Goal: Task Accomplishment & Management: Use online tool/utility

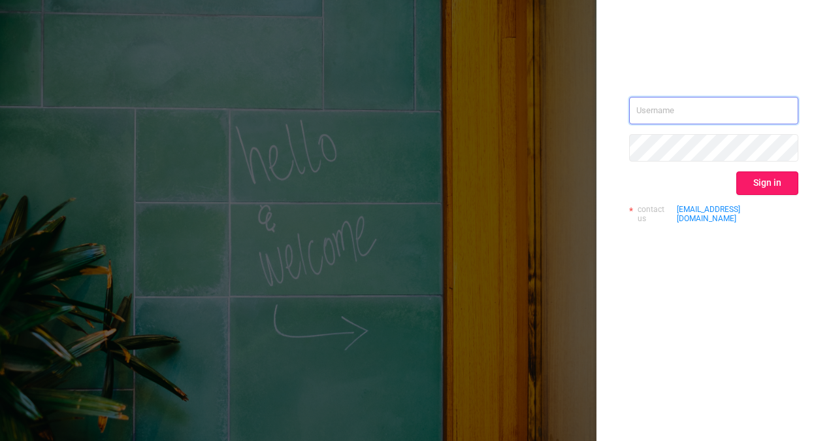
type input "[EMAIL_ADDRESS][DOMAIN_NAME]"
click at [765, 182] on button "Sign in" at bounding box center [768, 183] width 62 height 24
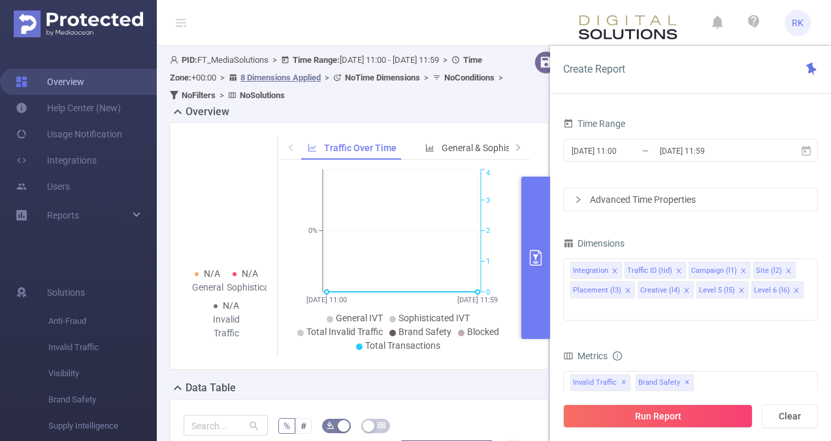
click at [83, 84] on link "Overview" at bounding box center [50, 82] width 69 height 26
click at [539, 247] on button "primary" at bounding box center [536, 257] width 29 height 162
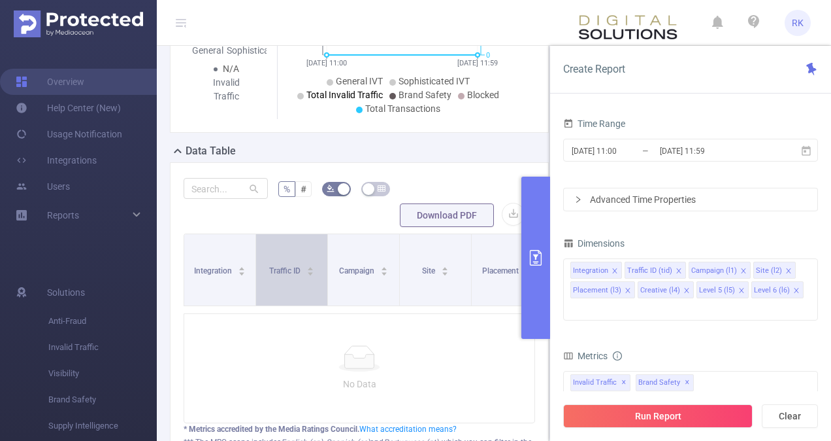
scroll to position [433, 0]
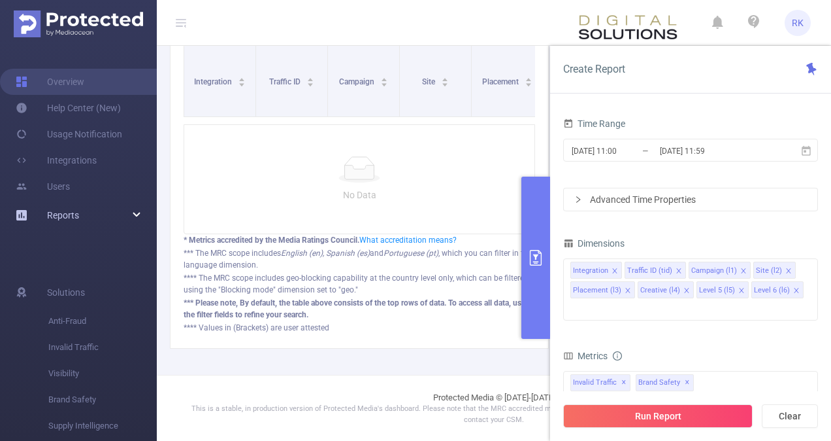
click at [127, 210] on div "Reports" at bounding box center [78, 215] width 157 height 26
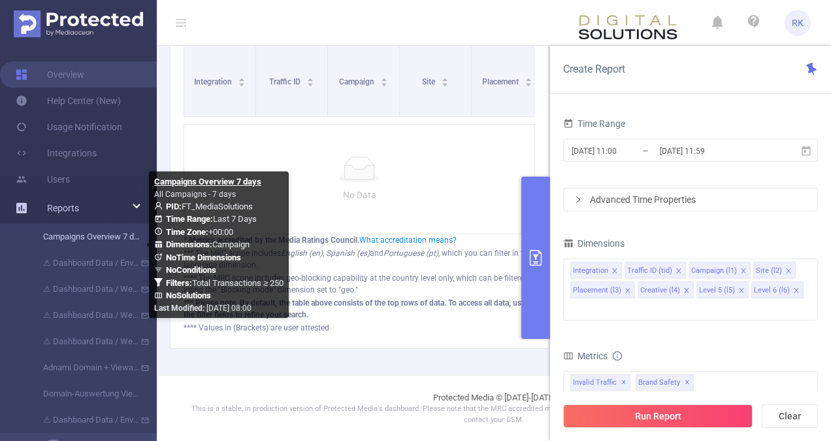
click at [102, 239] on link "Campaigns Overview 7 days" at bounding box center [83, 237] width 115 height 26
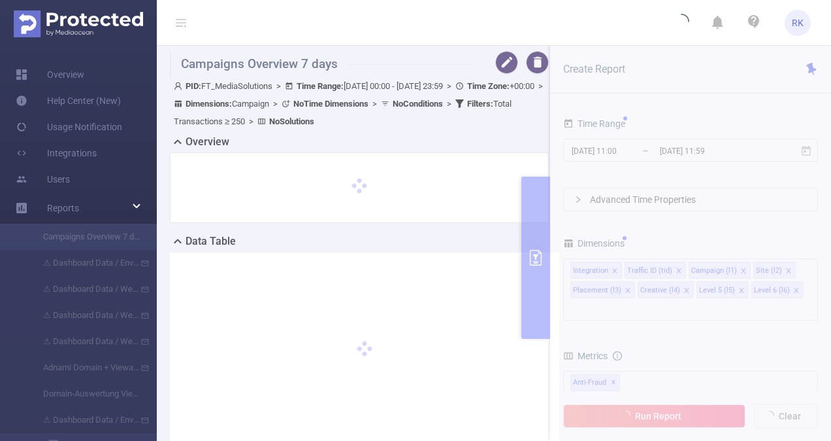
type input "[DATE] 00:00"
type input "[DATE] 23:59"
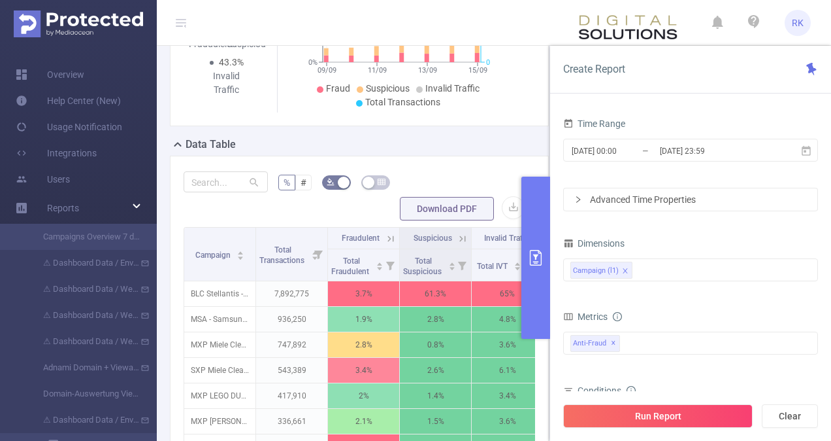
scroll to position [275, 0]
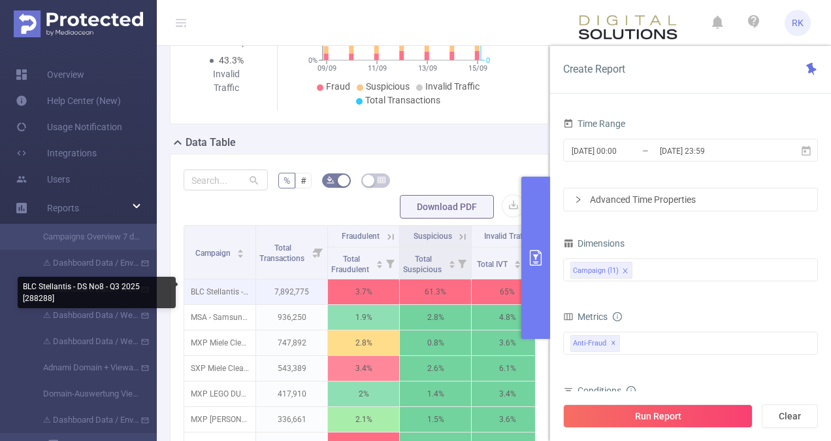
click at [235, 286] on p "BLC Stellantis - DS No8 - Q3 2025 [288288]" at bounding box center [219, 291] width 71 height 25
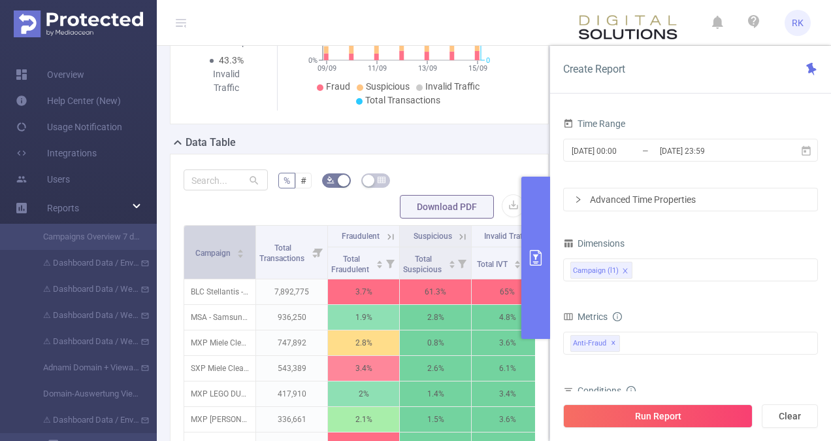
click at [239, 249] on icon "icon: caret-up" at bounding box center [240, 250] width 7 height 7
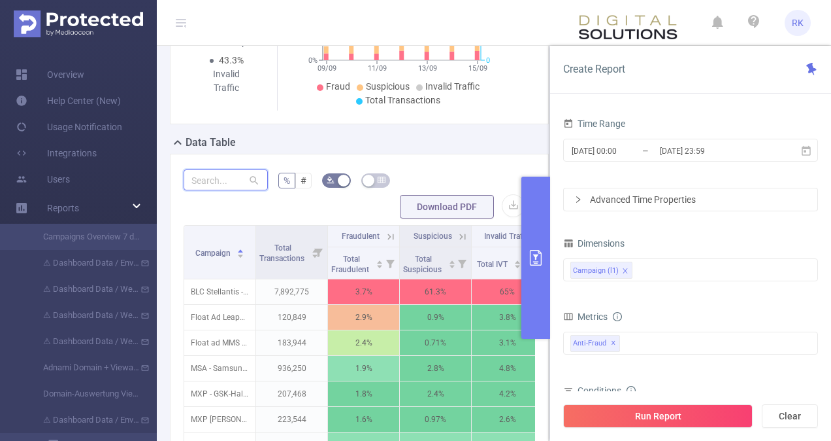
click at [229, 175] on input "text" at bounding box center [226, 179] width 84 height 21
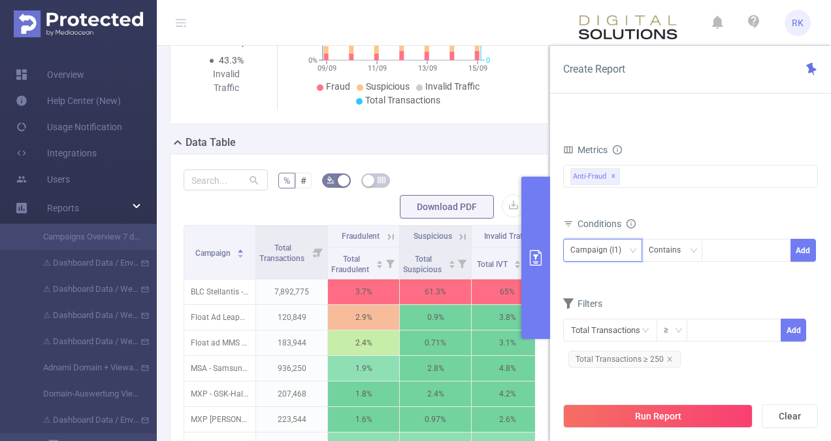
click at [636, 248] on icon "icon: down" at bounding box center [633, 250] width 8 height 8
click at [697, 282] on form "Dimensions Campaign (l1) Metrics Total General IVT Data Centers Disclosed Bots …" at bounding box center [690, 223] width 255 height 313
drag, startPoint x: 694, startPoint y: 252, endPoint x: 723, endPoint y: 252, distance: 28.8
click at [723, 252] on span "Campaign (l1) Contains Add" at bounding box center [690, 250] width 255 height 23
click at [723, 252] on div at bounding box center [746, 250] width 75 height 22
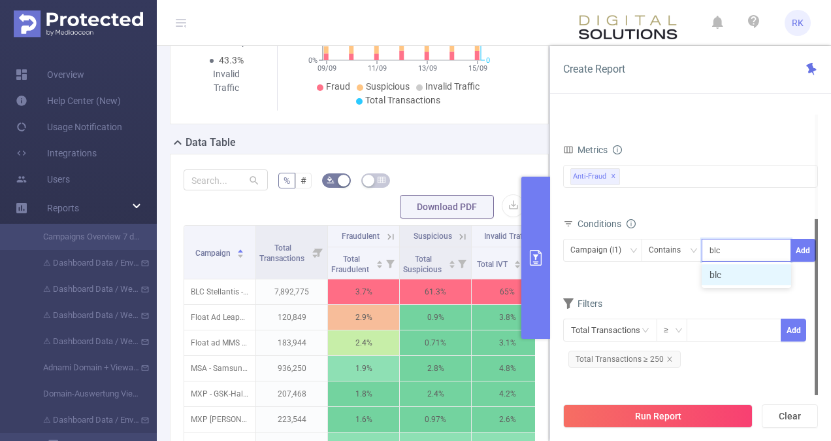
type input "blc"
click at [818, 242] on div at bounding box center [816, 307] width 3 height 176
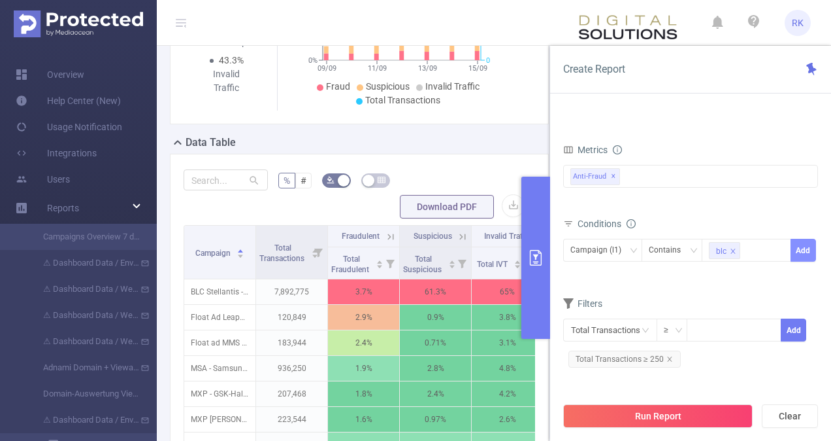
click at [803, 250] on button "Add" at bounding box center [803, 250] width 25 height 23
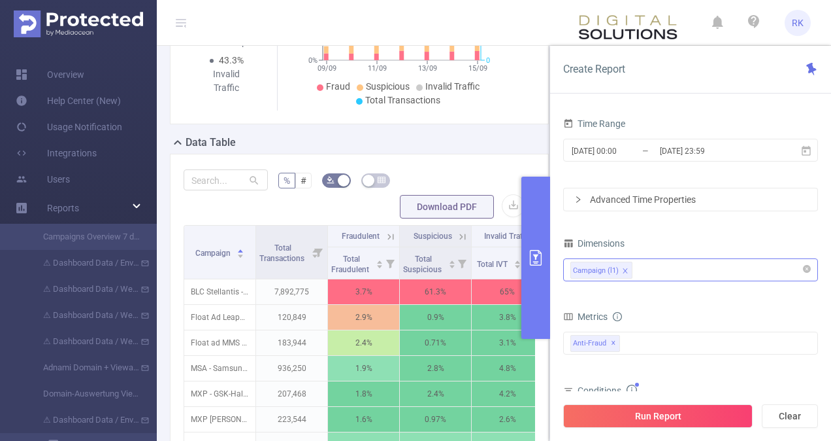
click at [698, 264] on div "Campaign (l1)" at bounding box center [691, 270] width 241 height 22
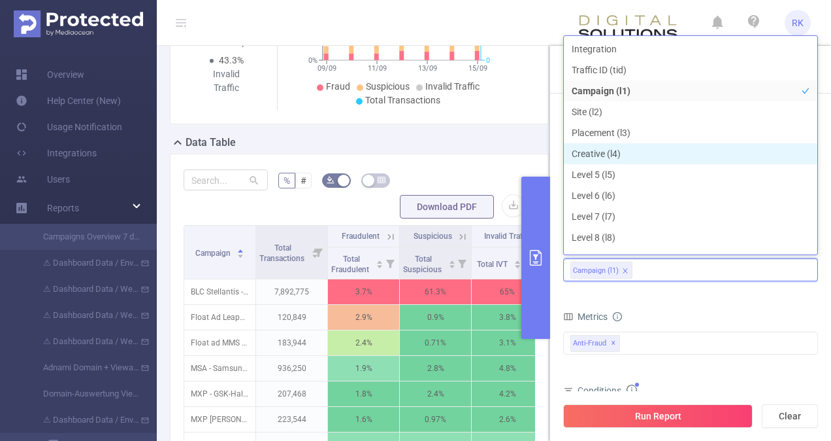
scroll to position [14, 0]
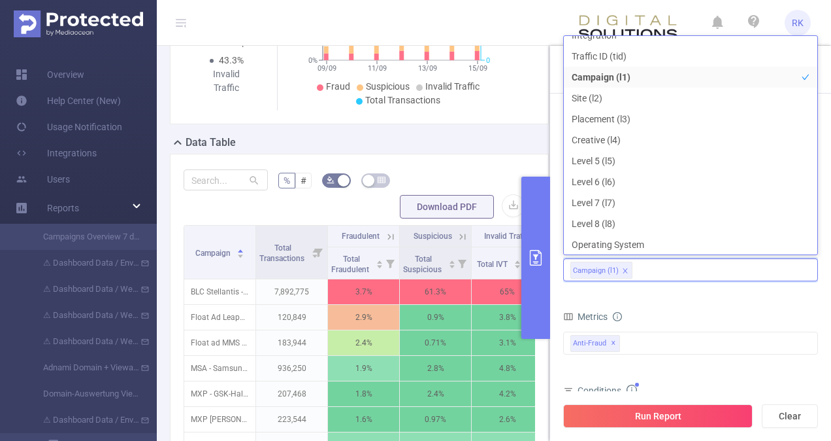
click at [688, 303] on form "Dimensions Campaign (l1) Metrics Total General IVT Data Centers Disclosed Bots …" at bounding box center [690, 401] width 255 height 335
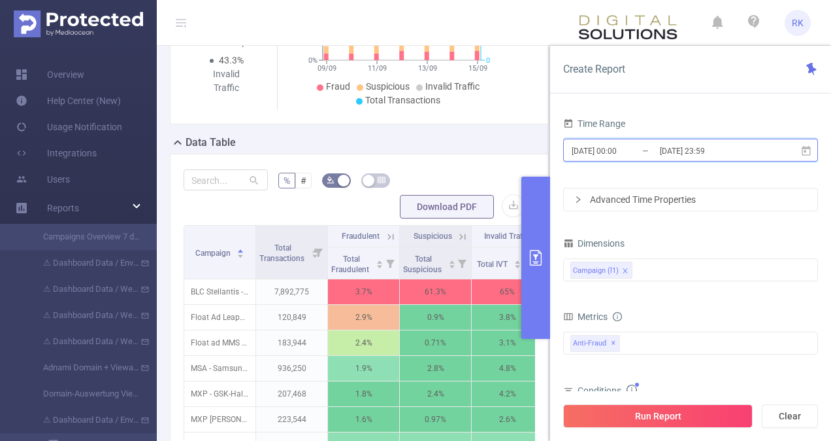
click at [771, 153] on span "[DATE] 00:00 _ [DATE] 23:59" at bounding box center [690, 150] width 255 height 23
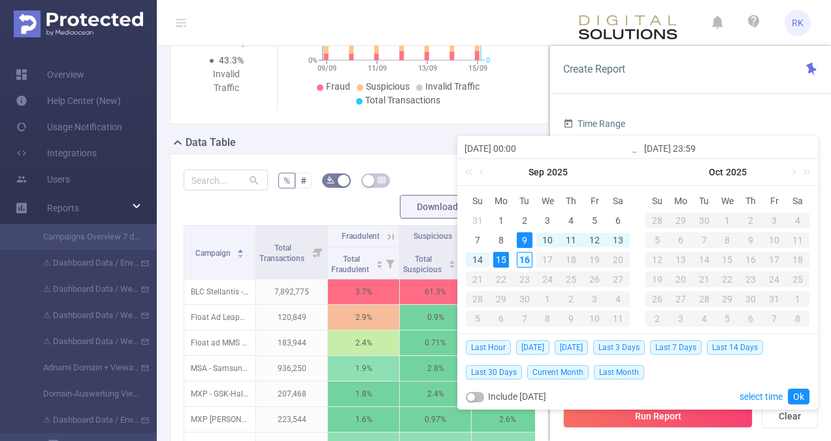
click at [524, 259] on div "16" at bounding box center [525, 260] width 16 height 16
click at [808, 396] on link "Ok" at bounding box center [799, 396] width 22 height 16
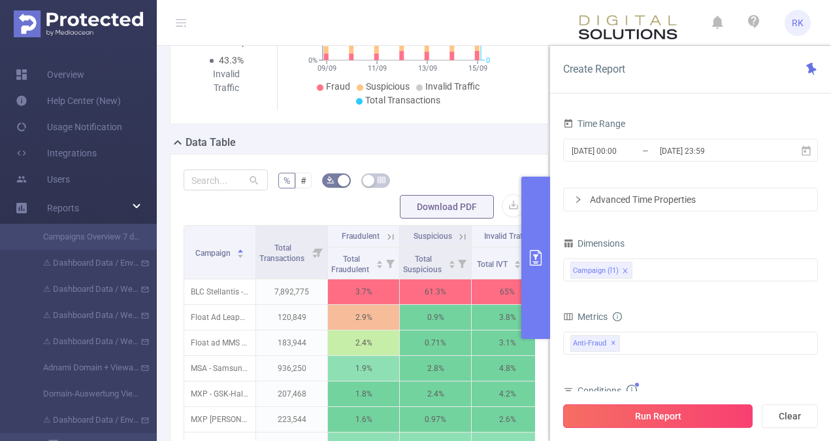
click at [689, 412] on button "Run Report" at bounding box center [658, 416] width 190 height 24
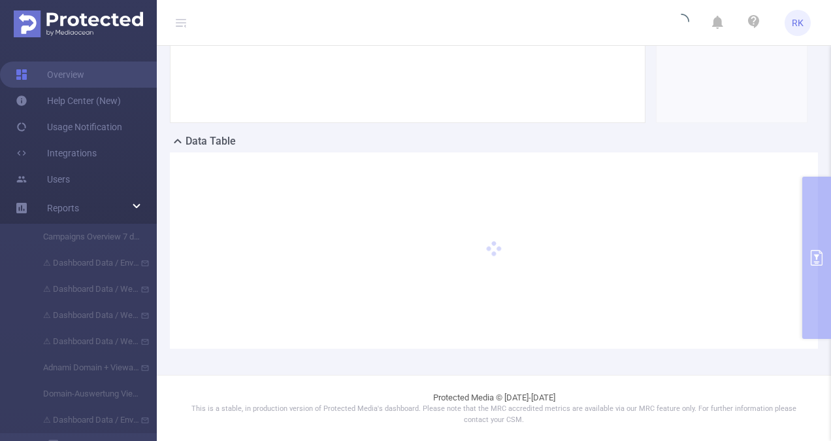
scroll to position [227, 0]
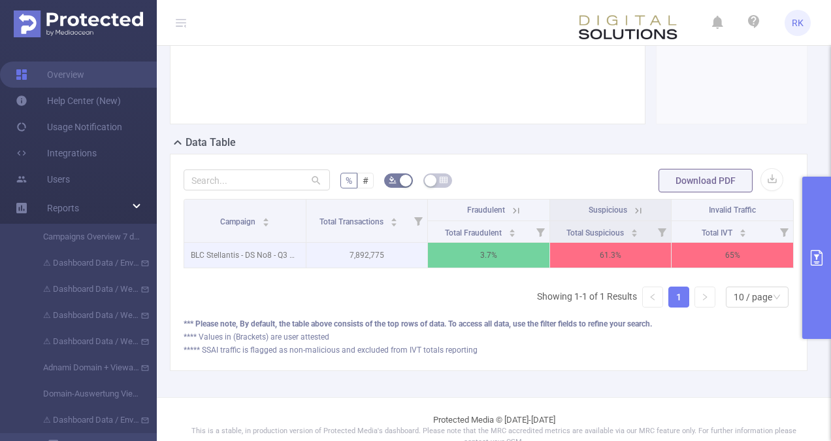
scroll to position [0, 3]
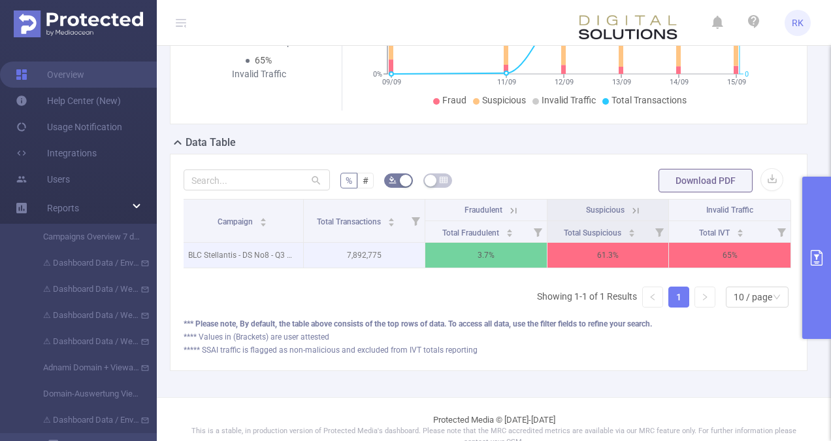
click at [354, 250] on p "7,892,775" at bounding box center [365, 254] width 122 height 25
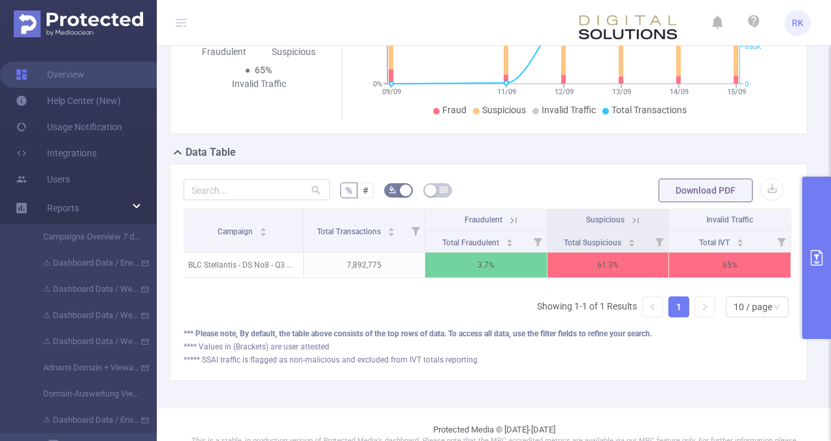
scroll to position [228, 0]
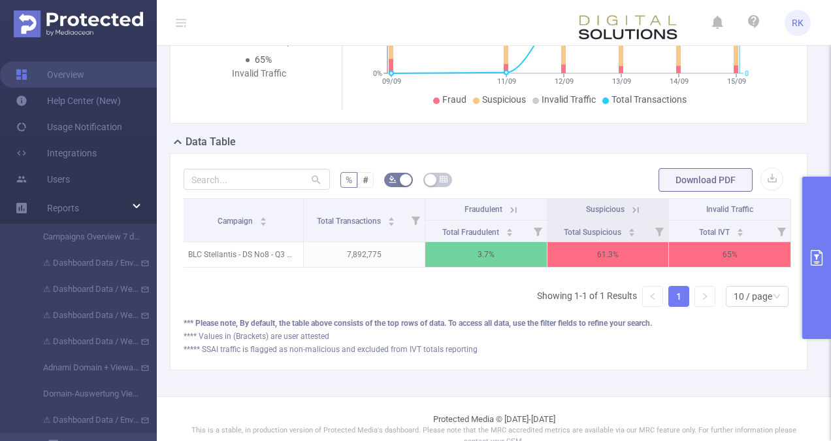
click at [824, 254] on icon "primary" at bounding box center [817, 258] width 16 height 16
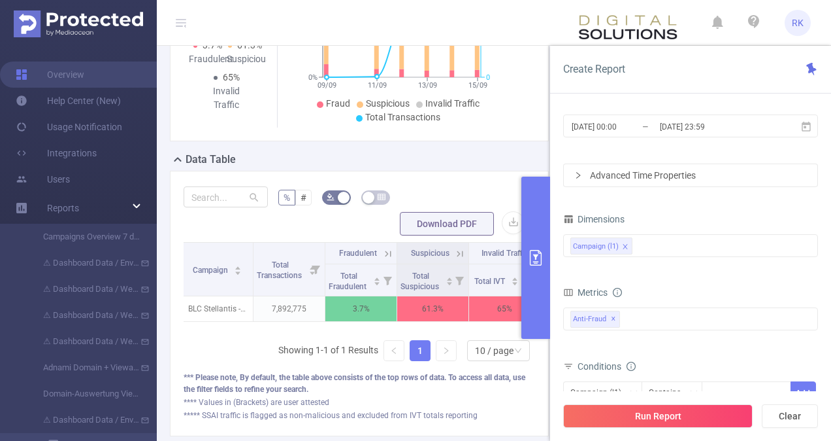
click at [581, 173] on icon "icon: right" at bounding box center [579, 175] width 8 height 8
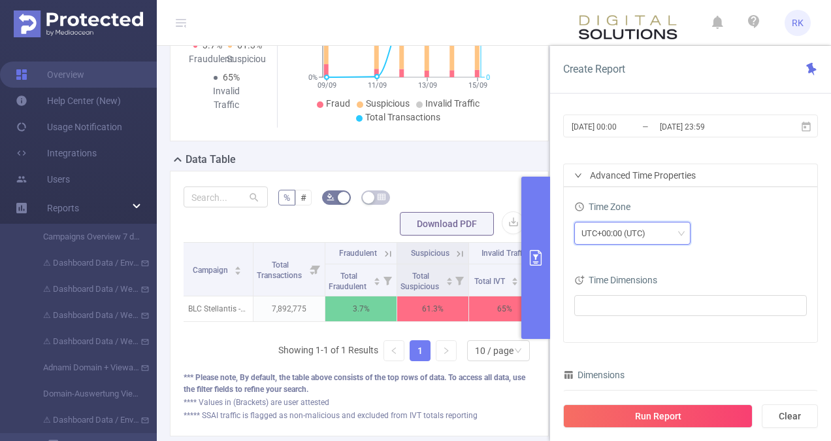
click at [682, 229] on icon "icon: down" at bounding box center [682, 233] width 8 height 8
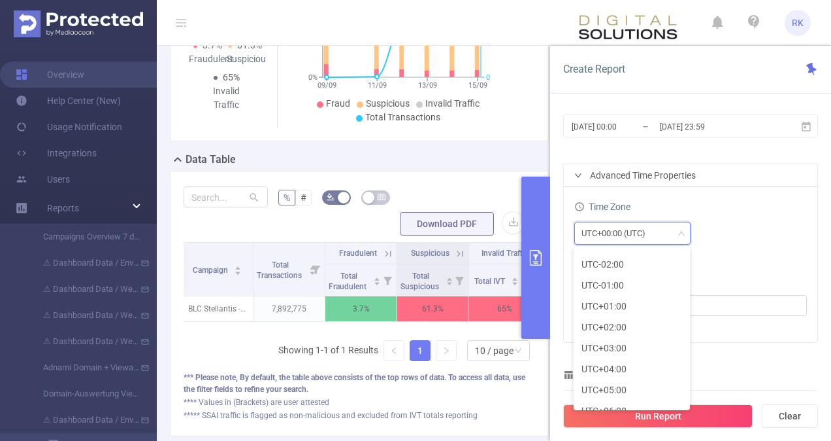
scroll to position [233, 0]
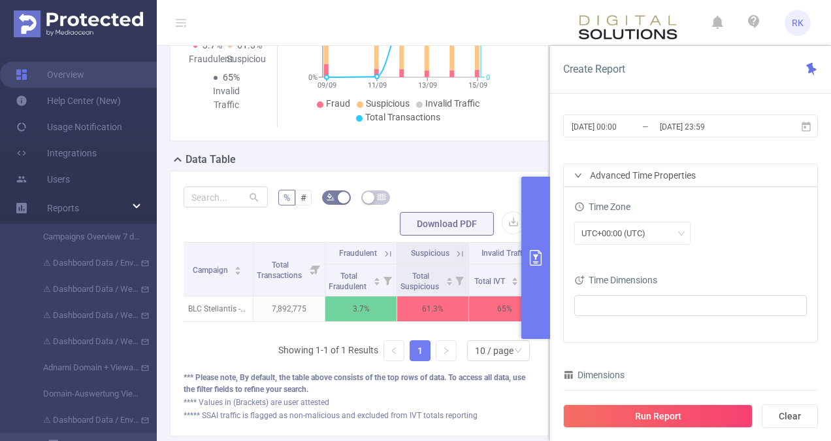
click at [726, 218] on div "Time Zone" at bounding box center [691, 208] width 233 height 22
click at [574, 173] on div "Advanced Time Properties" at bounding box center [691, 175] width 254 height 22
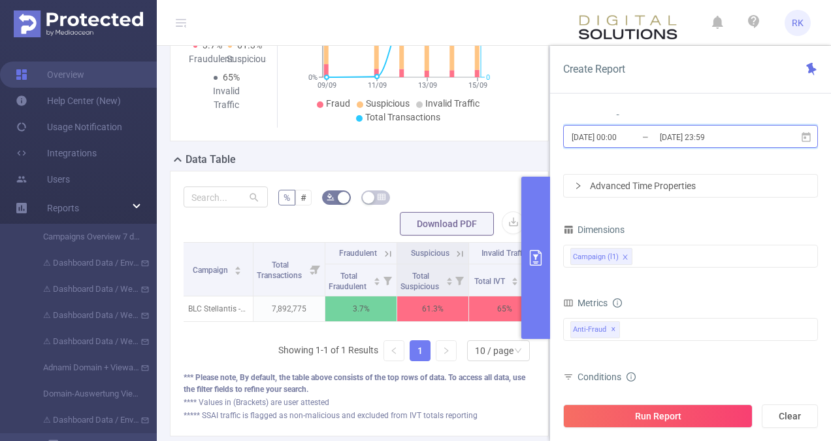
click at [778, 132] on span "[DATE] 00:00 _ [DATE] 23:59" at bounding box center [690, 136] width 255 height 23
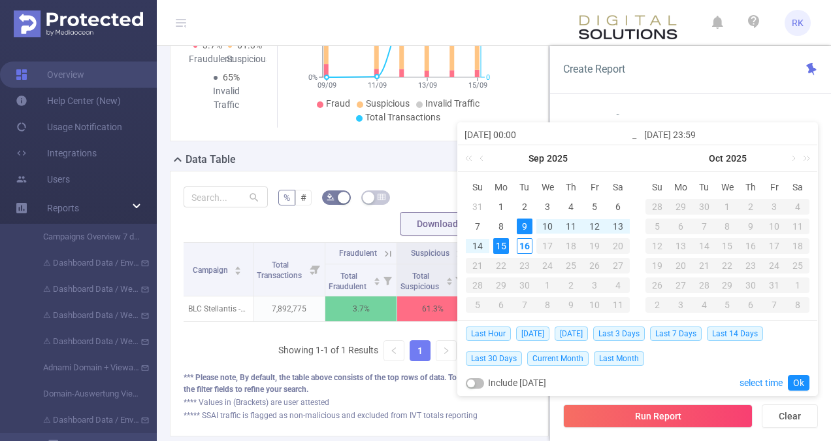
click at [778, 132] on input "[DATE] 23:59" at bounding box center [727, 135] width 167 height 16
click at [527, 248] on div "16" at bounding box center [525, 246] width 16 height 16
click at [476, 383] on button "button" at bounding box center [475, 383] width 18 height 10
type input "[DATE] 23:59"
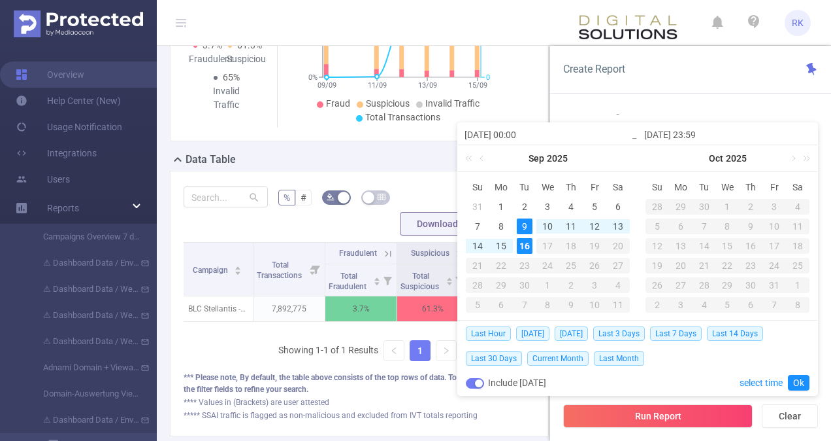
click at [525, 250] on div "16" at bounding box center [525, 246] width 16 height 16
type input "[DATE] 00:00"
click at [801, 382] on link "Ok" at bounding box center [799, 383] width 22 height 16
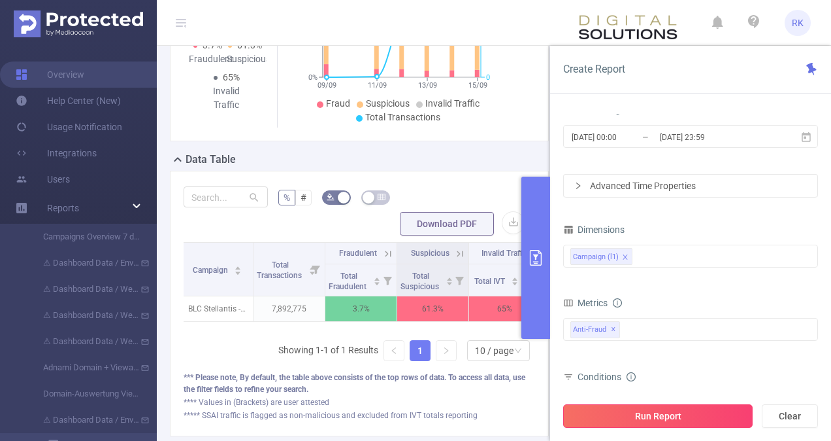
click at [658, 413] on button "Run Report" at bounding box center [658, 416] width 190 height 24
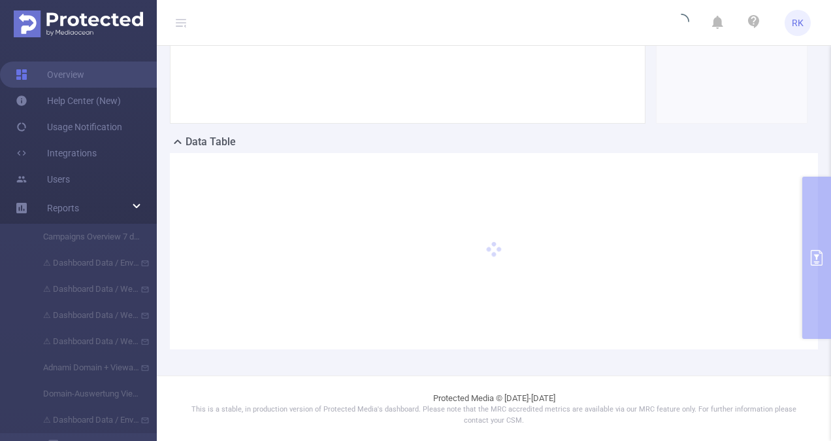
scroll to position [227, 0]
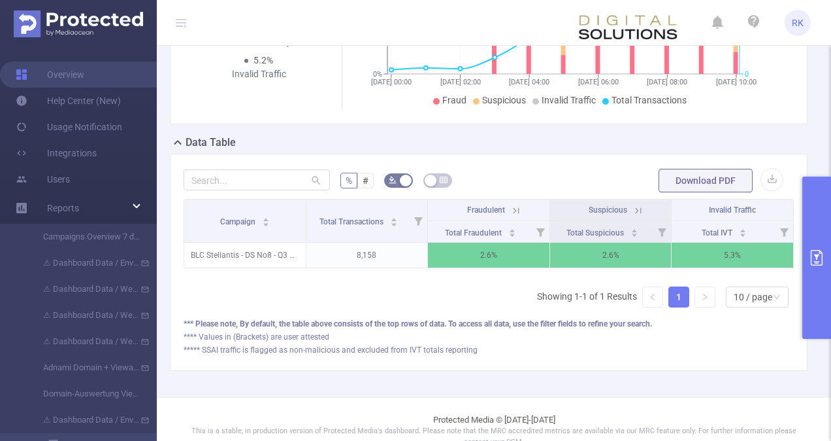
click at [816, 260] on icon "primary" at bounding box center [817, 258] width 16 height 16
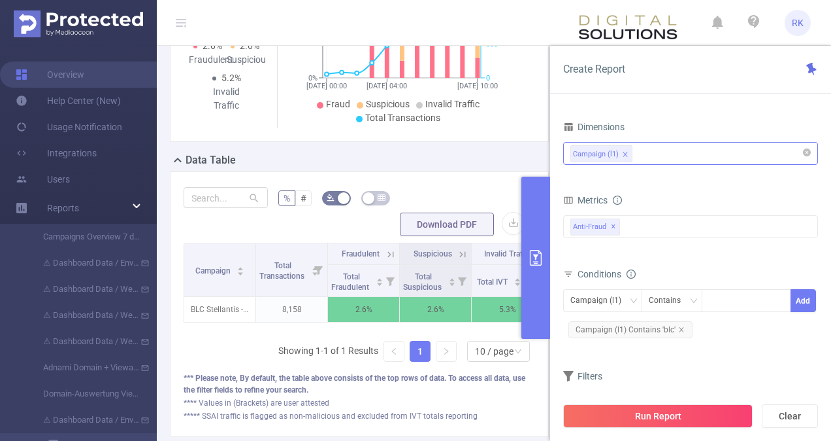
click at [697, 154] on div "Campaign (l1)" at bounding box center [691, 153] width 241 height 22
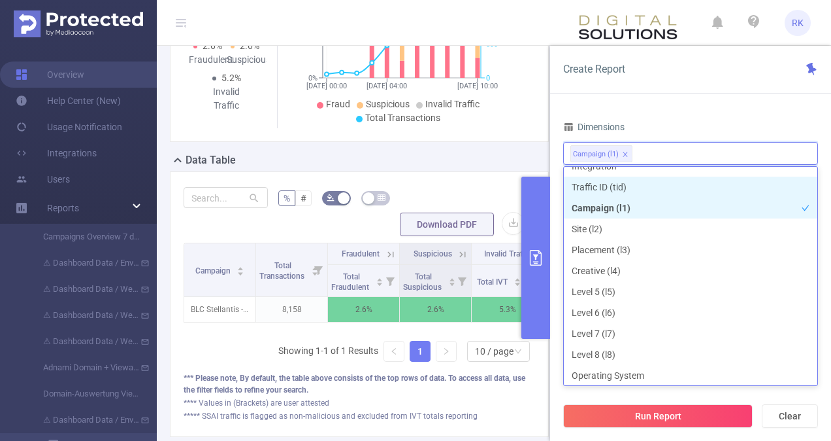
scroll to position [3, 0]
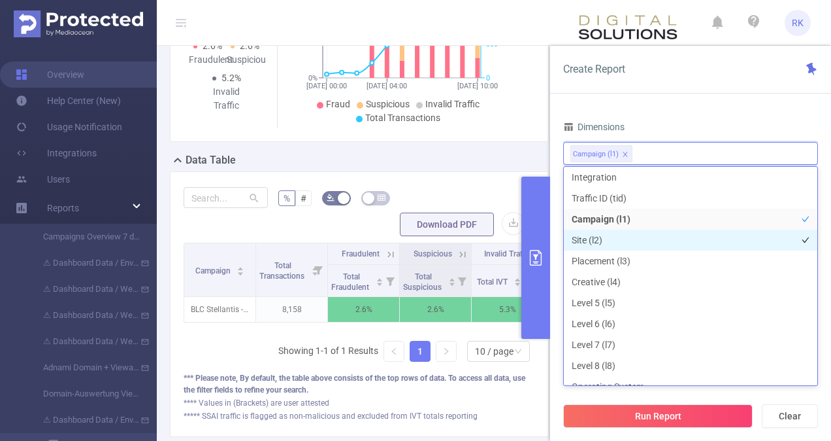
click at [695, 235] on li "Site (l2)" at bounding box center [691, 239] width 254 height 21
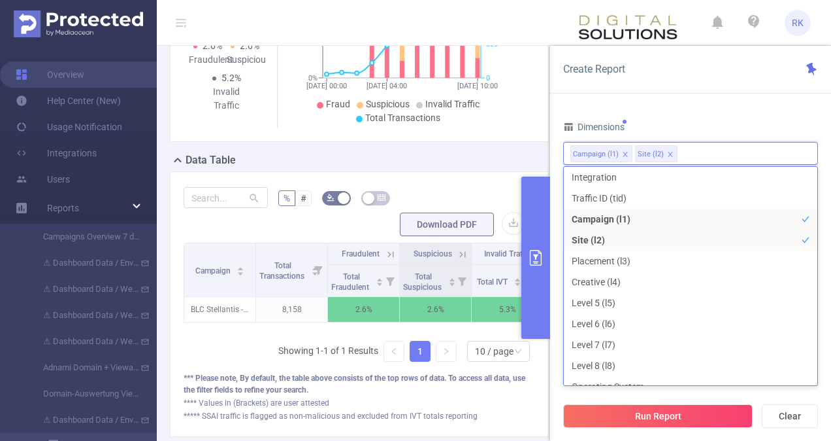
click at [714, 107] on div "Time Range [DATE] 00:00 _ [DATE] 23:59 Advanced Time Properties Time Zone UTC+0…" at bounding box center [690, 282] width 281 height 362
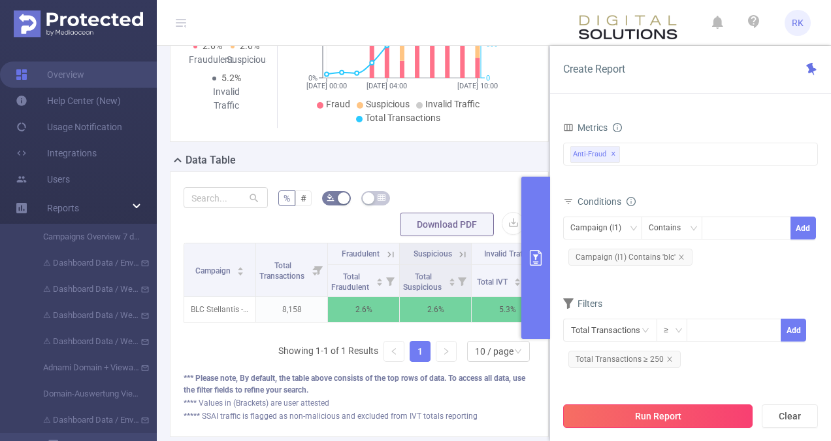
click at [703, 414] on button "Run Report" at bounding box center [658, 416] width 190 height 24
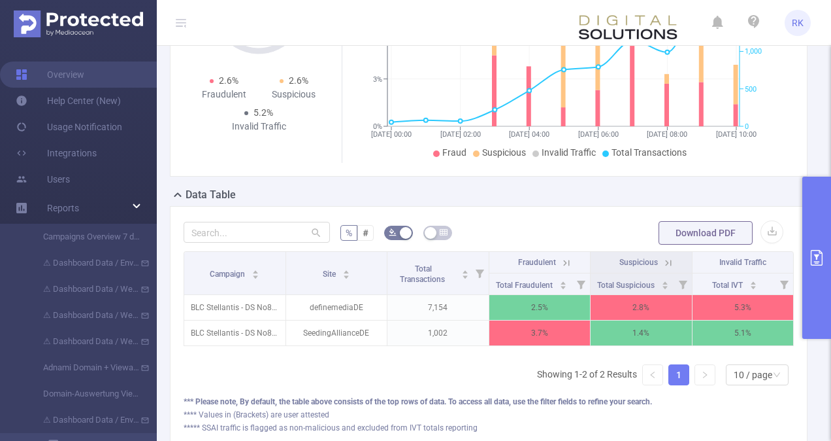
scroll to position [174, 0]
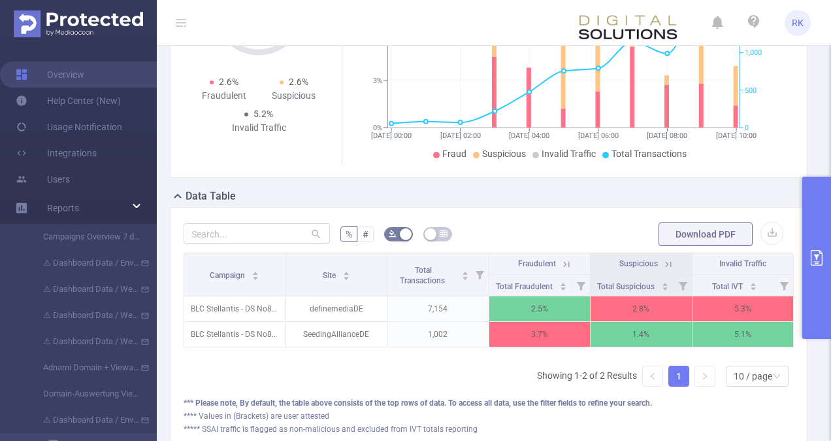
click at [814, 227] on button "primary" at bounding box center [817, 257] width 29 height 162
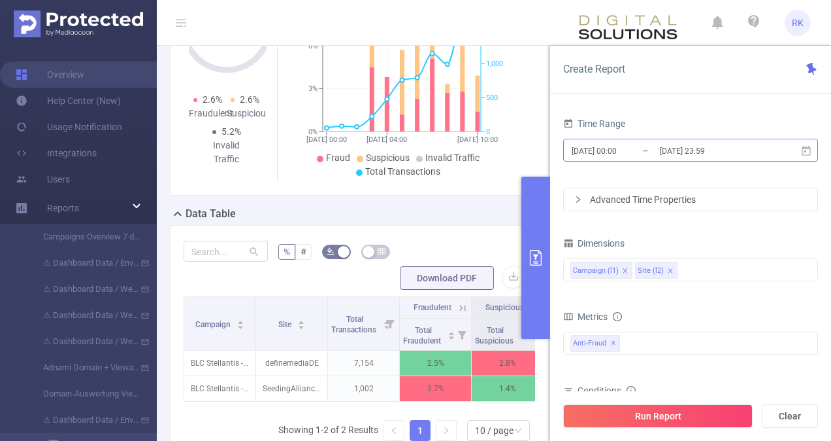
click at [655, 154] on input "[DATE] 00:00" at bounding box center [624, 151] width 106 height 18
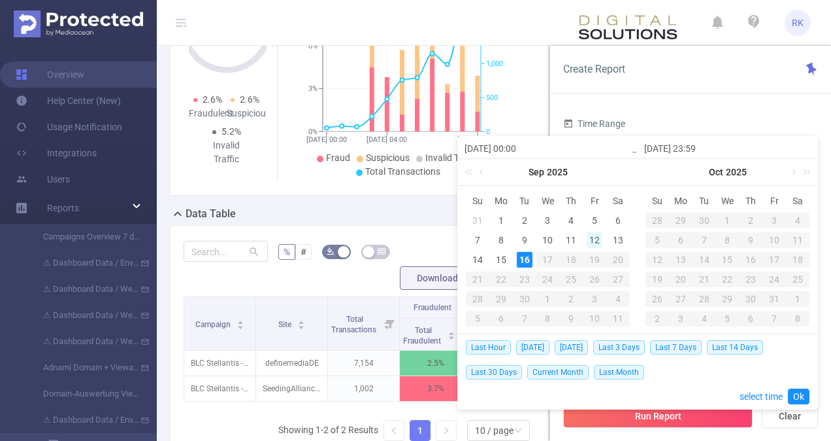
click at [596, 241] on div "12" at bounding box center [595, 240] width 16 height 16
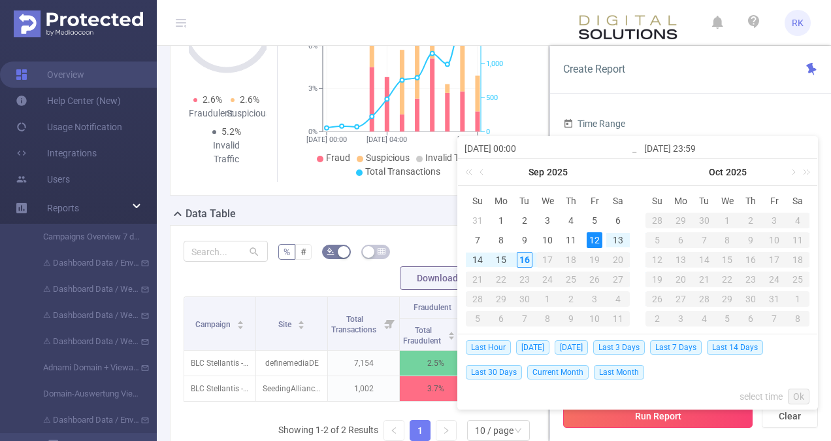
click at [718, 420] on button "Run Report" at bounding box center [658, 416] width 190 height 24
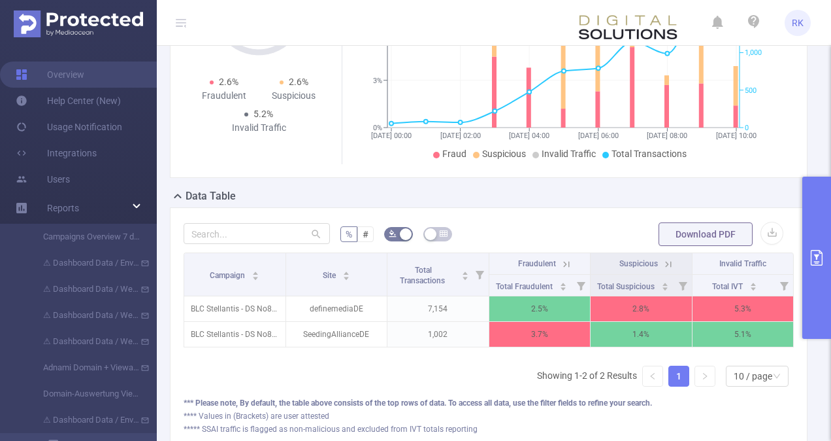
click at [817, 246] on button "primary" at bounding box center [817, 257] width 29 height 162
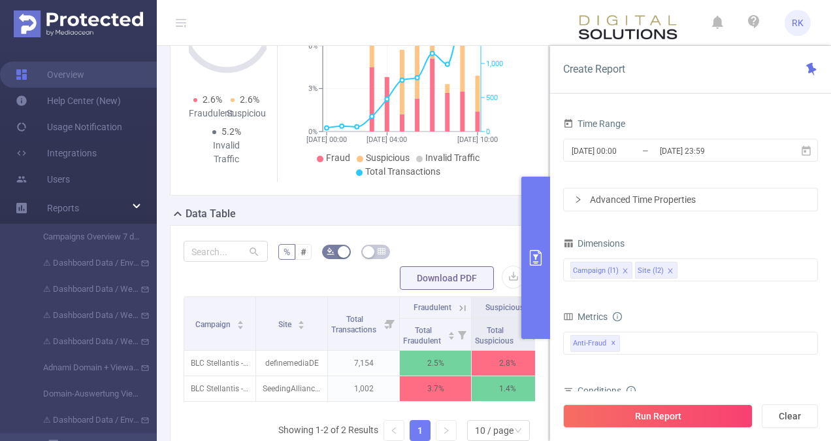
click at [464, 264] on form "% # Download PDF" at bounding box center [360, 265] width 352 height 52
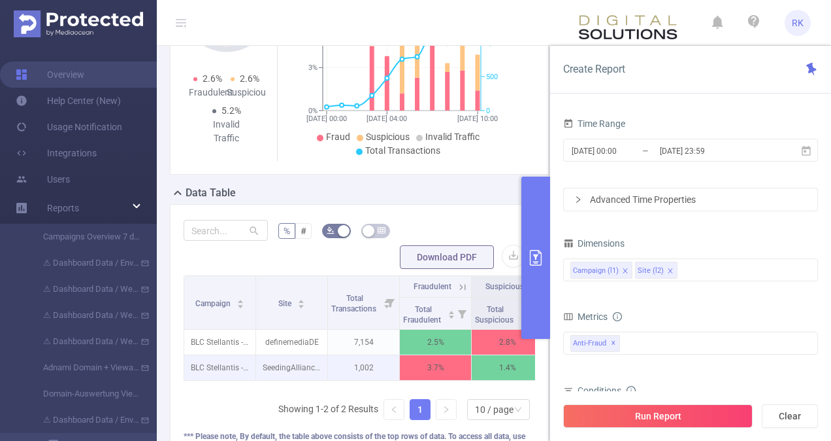
scroll to position [246, 0]
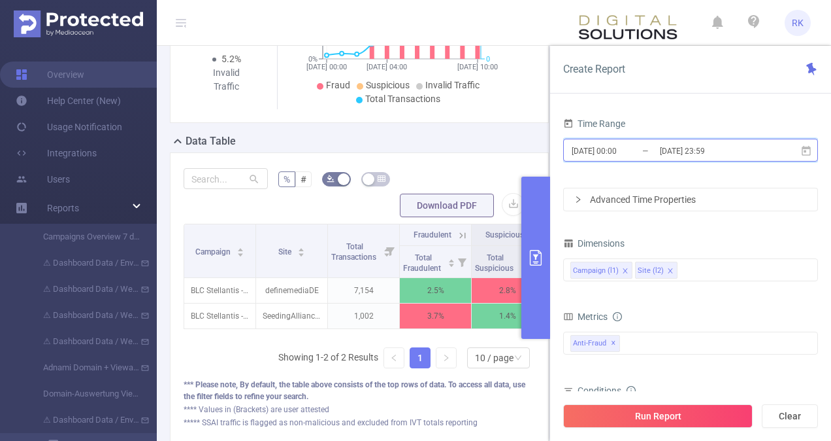
click at [805, 153] on icon at bounding box center [807, 151] width 12 height 12
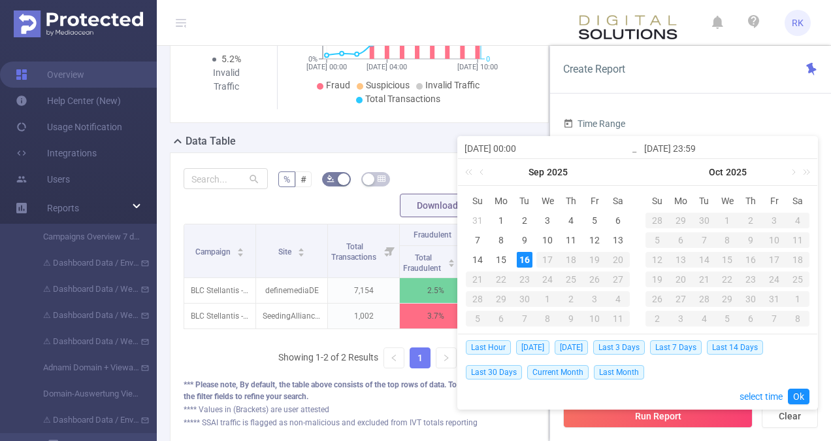
click at [805, 153] on input "[DATE] 23:59" at bounding box center [727, 149] width 167 height 16
click at [726, 103] on div "Time Range [DATE] 00:00 _ [DATE] 23:59 Advanced Time Properties Time Zone UTC+0…" at bounding box center [690, 282] width 281 height 362
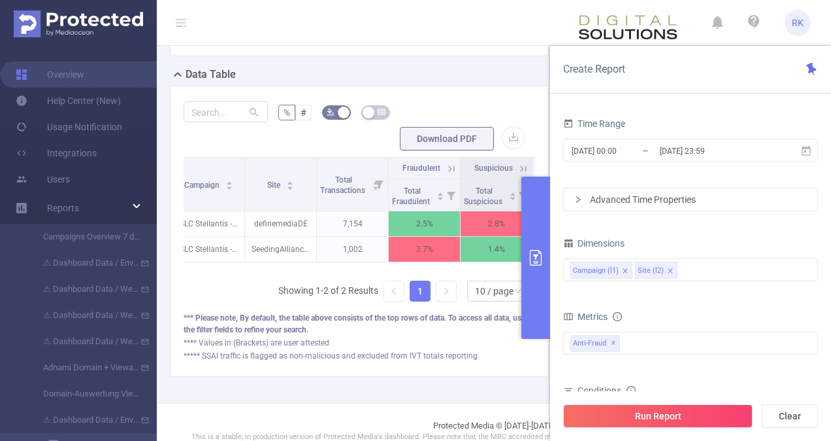
scroll to position [0, 0]
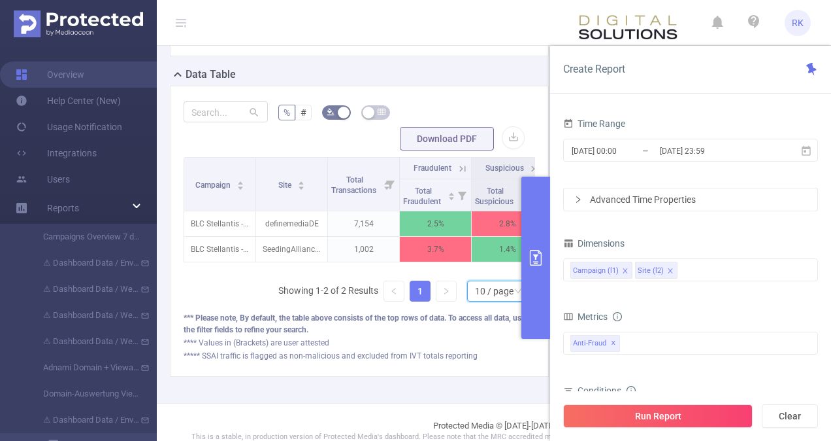
click at [493, 301] on div "10 / page" at bounding box center [494, 291] width 39 height 20
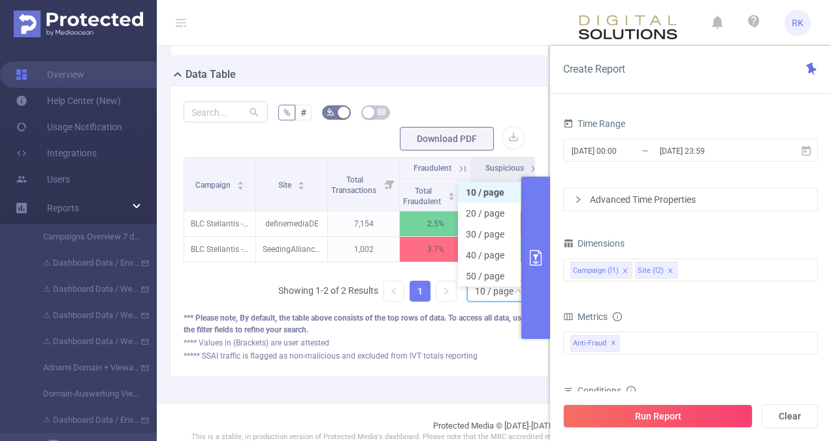
click at [493, 301] on div "10 / page" at bounding box center [494, 291] width 39 height 20
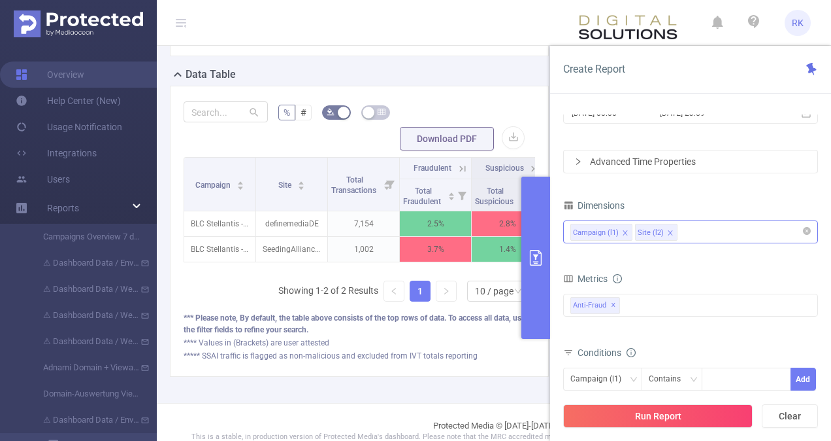
click at [707, 233] on div "Campaign (l1) Site (l2)" at bounding box center [691, 232] width 241 height 22
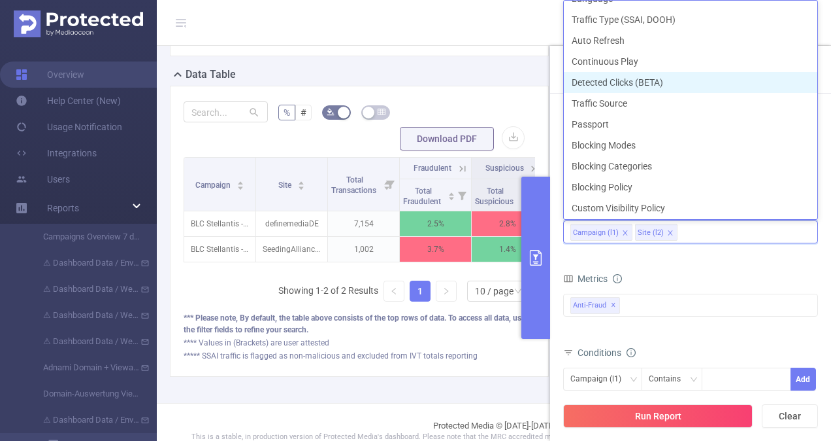
scroll to position [372, 0]
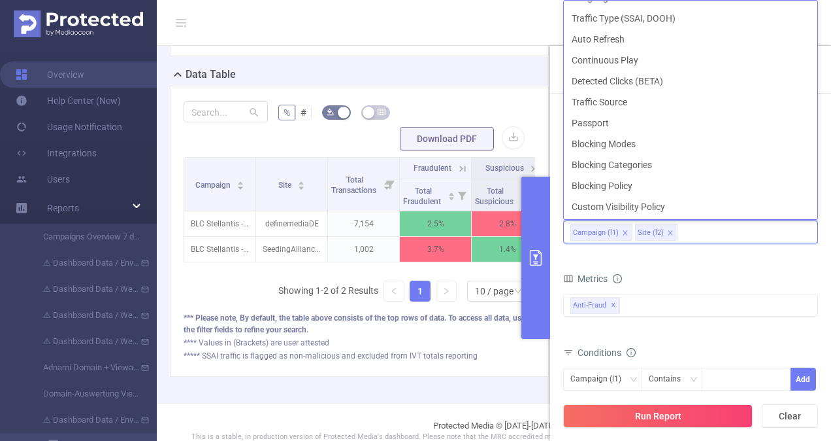
click at [696, 291] on div "Total General IVT Data Centers Disclosed Bots Known Crawlers Irregular Activity…" at bounding box center [690, 314] width 255 height 46
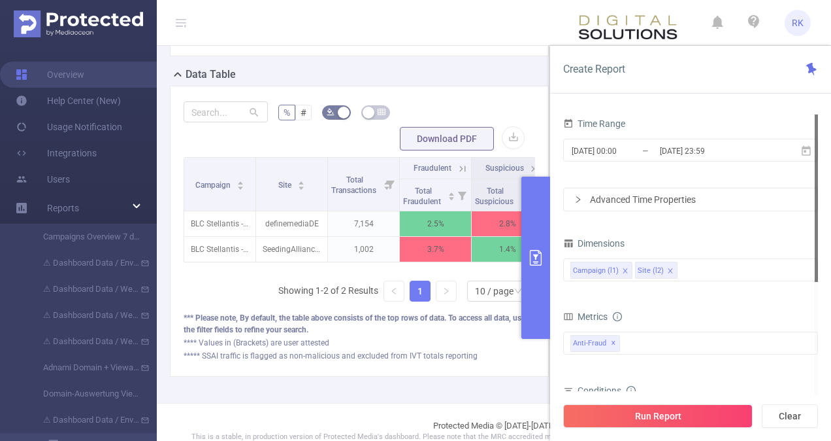
click at [570, 195] on div "Advanced Time Properties" at bounding box center [691, 199] width 254 height 22
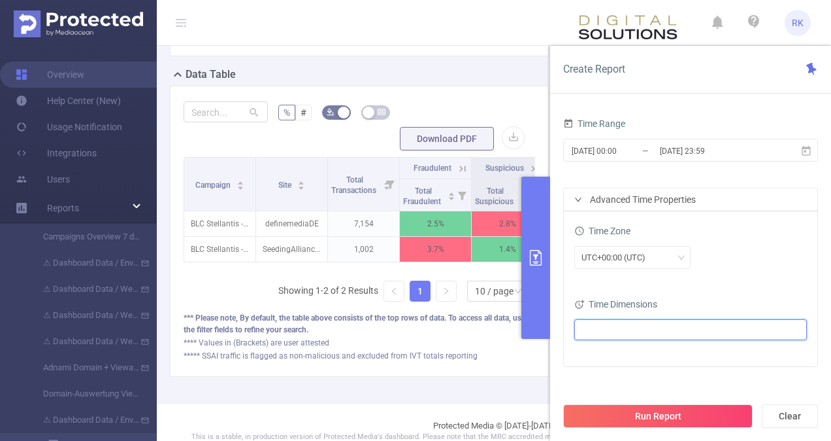
click at [632, 323] on ul at bounding box center [685, 330] width 215 height 20
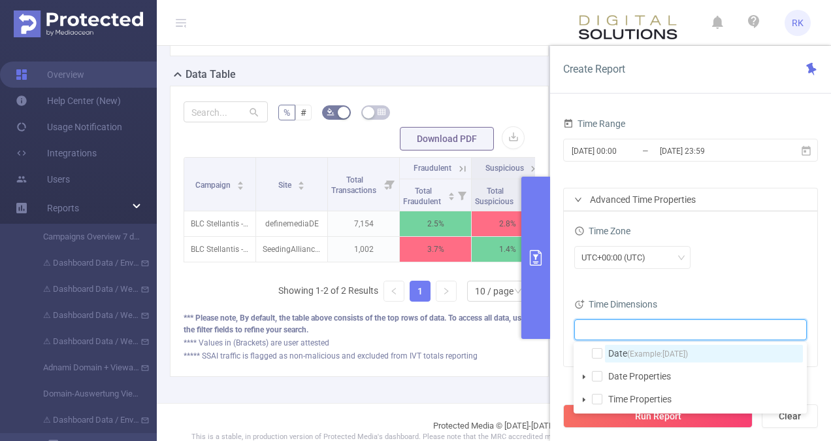
click at [611, 356] on span "Date (Example: [DATE] )" at bounding box center [649, 353] width 80 height 10
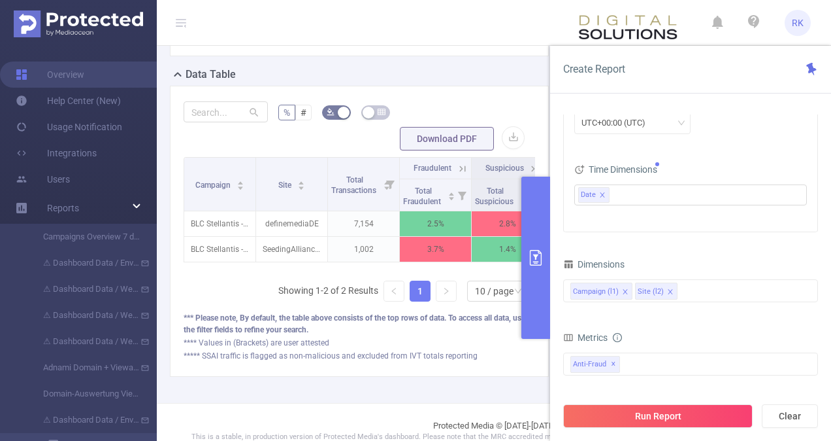
click at [731, 225] on div "Time Zone UTC+00:00 (UTC) Time Dimensions Date" at bounding box center [691, 153] width 254 height 155
click at [718, 417] on button "Run Report" at bounding box center [658, 416] width 190 height 24
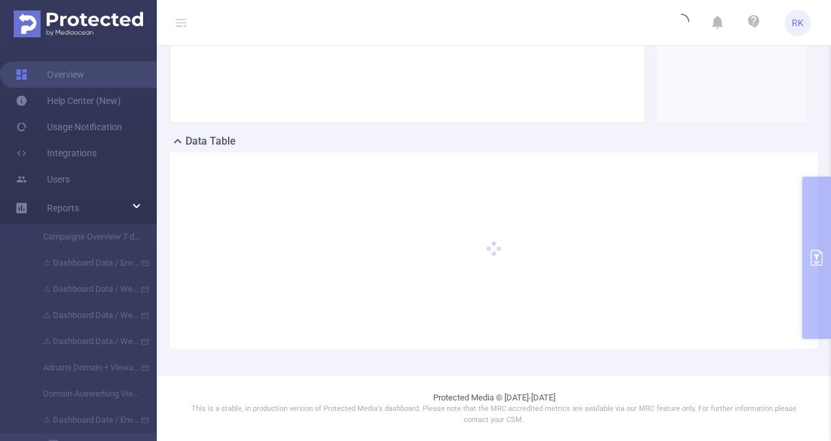
scroll to position [227, 0]
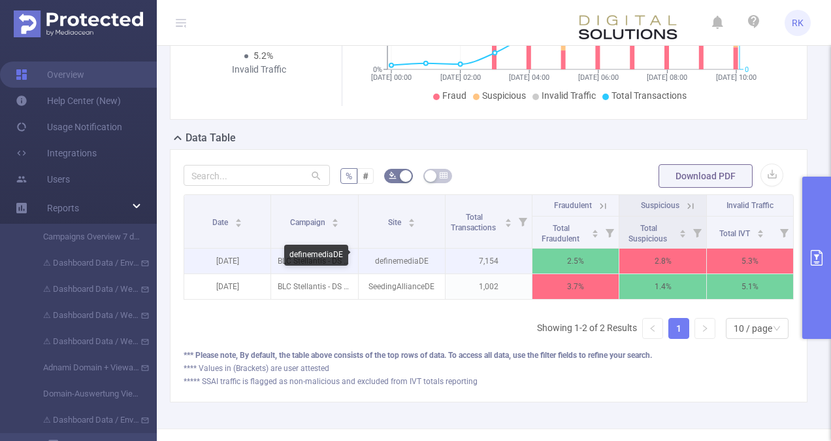
scroll to position [0, 1]
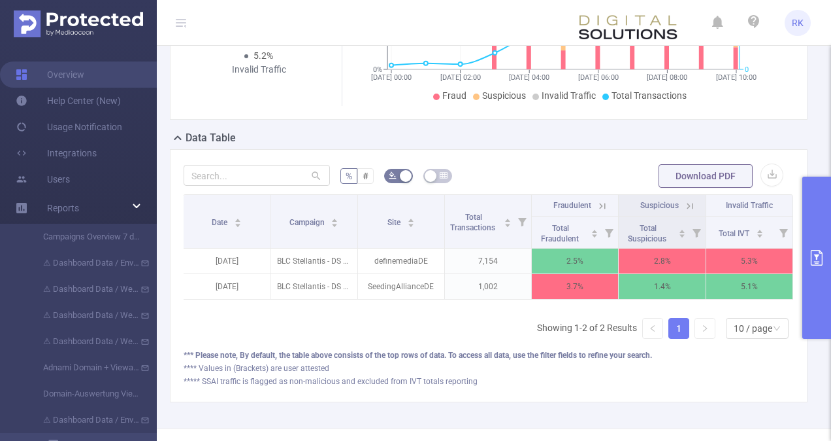
click at [819, 252] on icon "primary" at bounding box center [817, 258] width 16 height 16
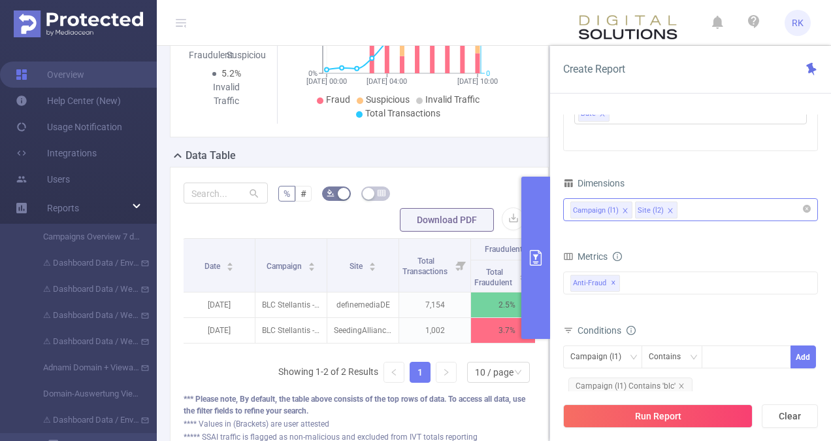
click at [704, 201] on div "Campaign (l1) Site (l2)" at bounding box center [691, 210] width 241 height 22
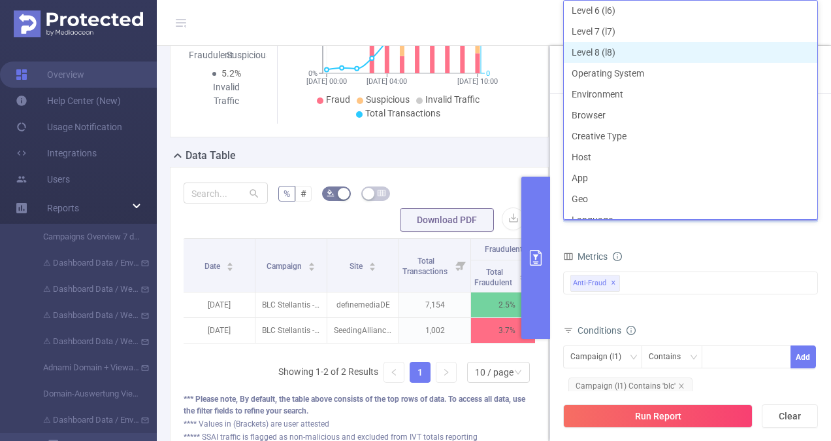
scroll to position [150, 0]
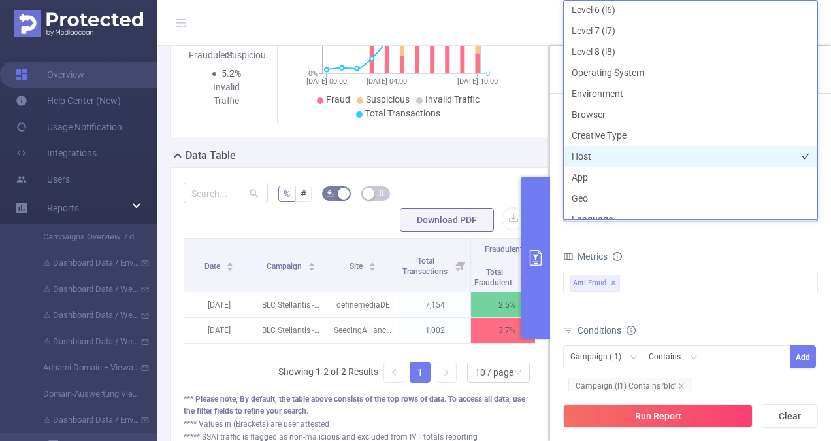
click at [671, 157] on li "Host" at bounding box center [691, 156] width 254 height 21
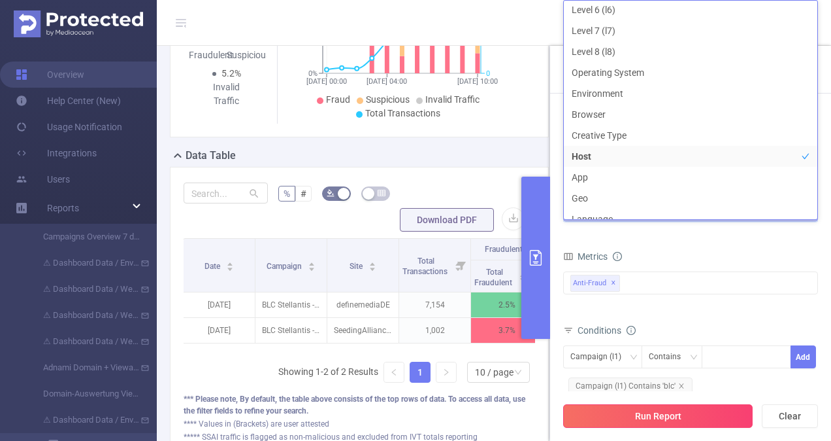
click at [667, 418] on button "Run Report" at bounding box center [658, 416] width 190 height 24
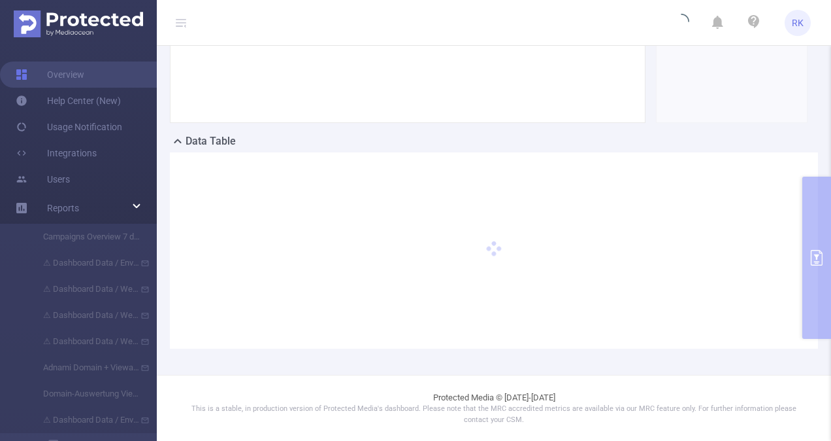
scroll to position [227, 0]
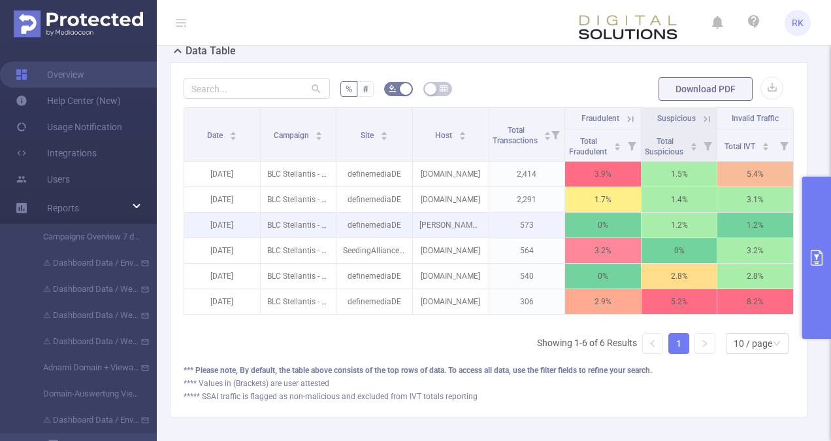
scroll to position [0, 3]
